Goal: Information Seeking & Learning: Find specific fact

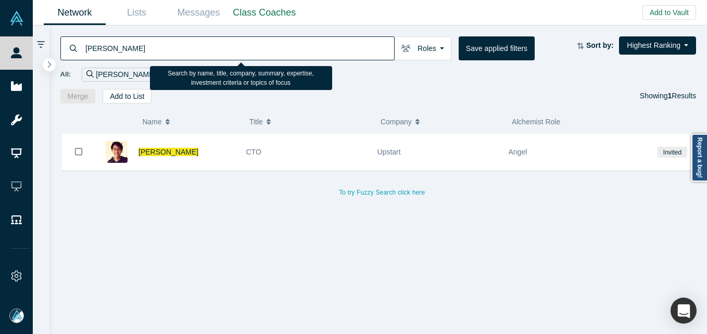
click at [222, 50] on input "[PERSON_NAME]" at bounding box center [239, 48] width 310 height 24
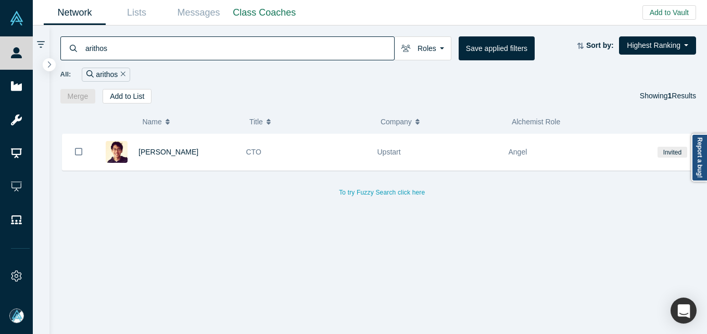
type input "arithos"
